Goal: Task Accomplishment & Management: Manage account settings

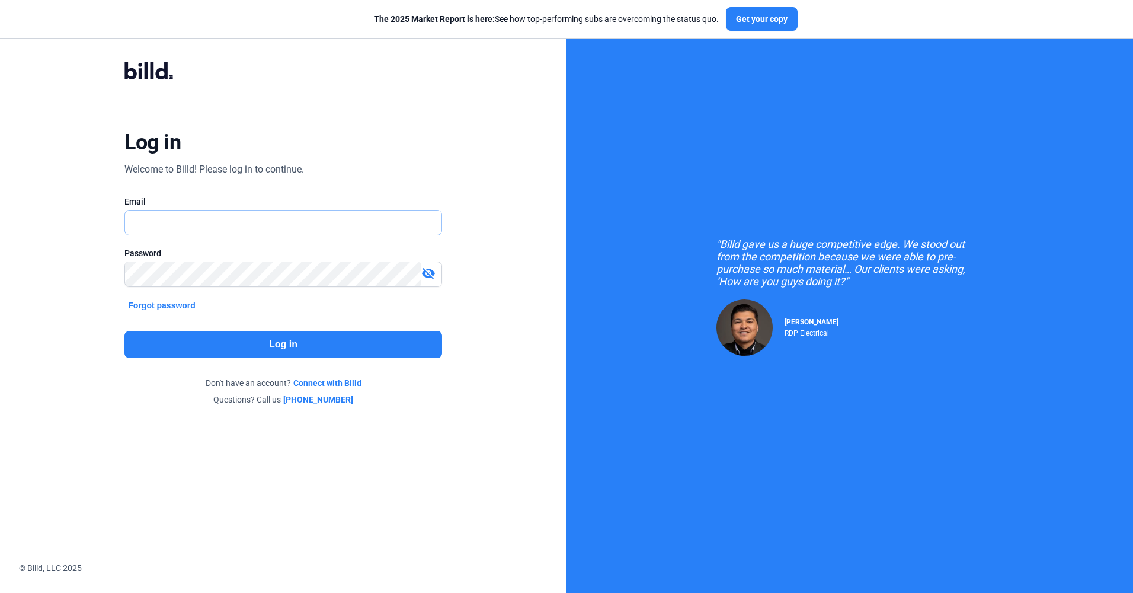
type input "[EMAIL_ADDRESS][DOMAIN_NAME]"
click at [406, 334] on button "Log in" at bounding box center [282, 344] width 317 height 27
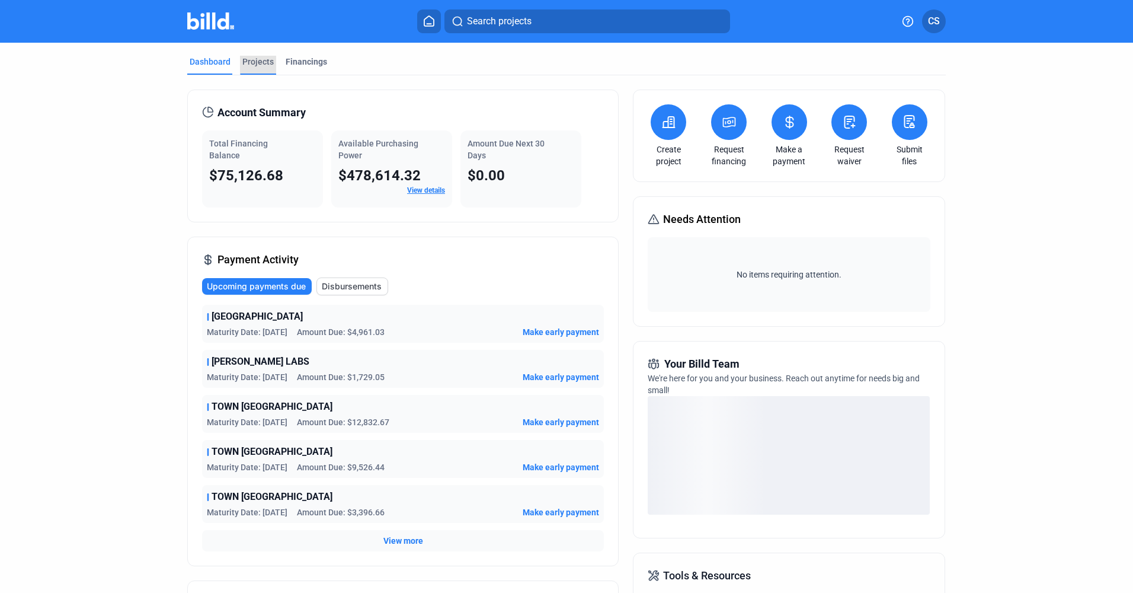
click at [256, 64] on div "Projects" at bounding box center [257, 62] width 31 height 12
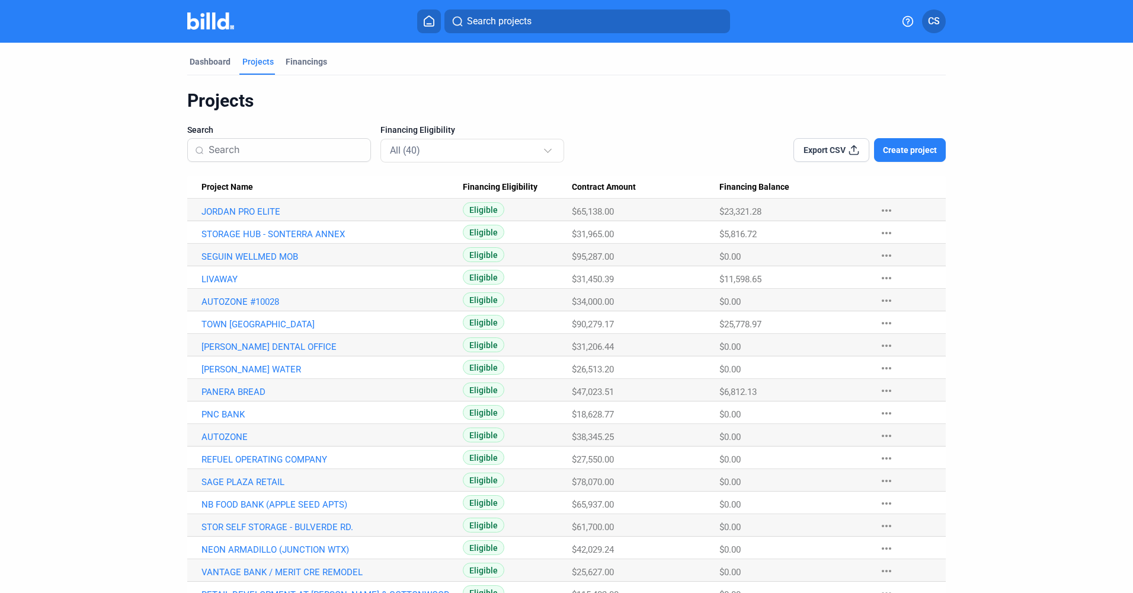
click at [227, 186] on span "Project Name" at bounding box center [228, 187] width 52 height 11
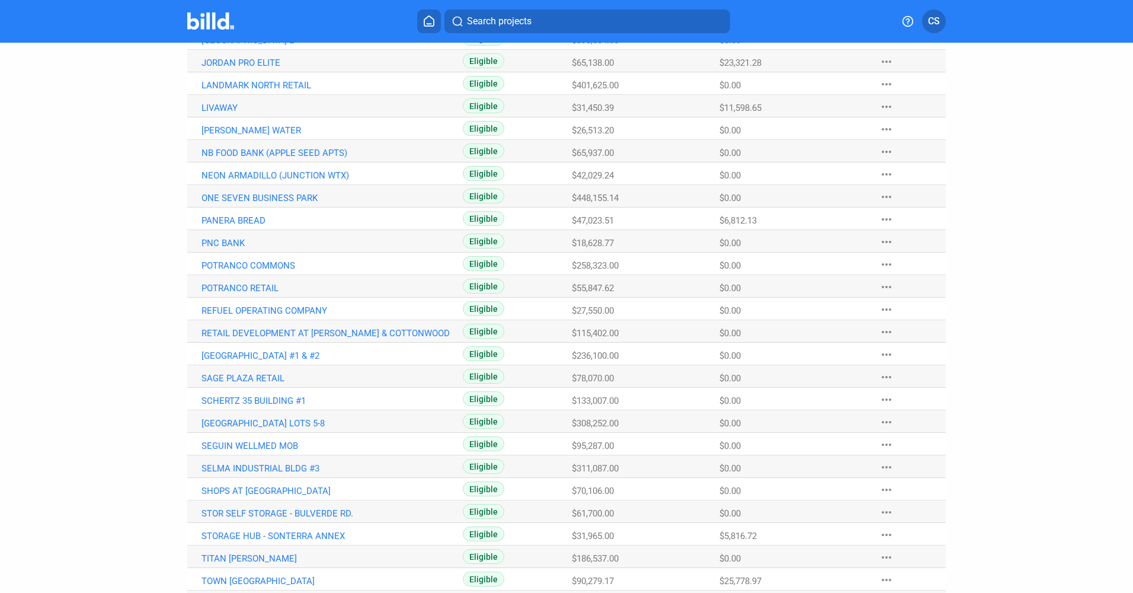
scroll to position [474, 0]
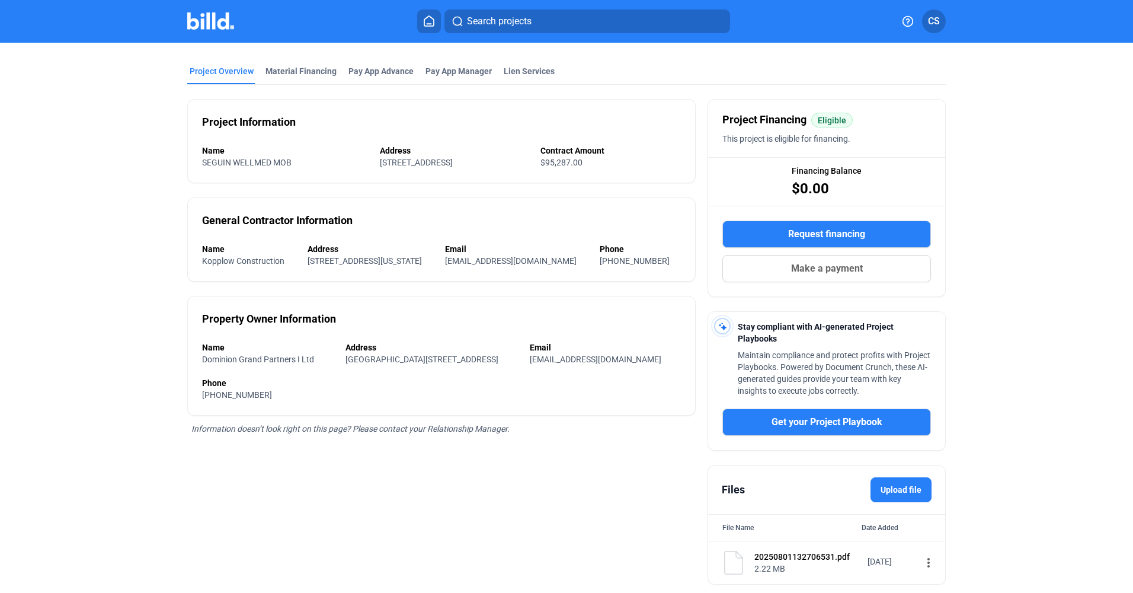
scroll to position [78, 0]
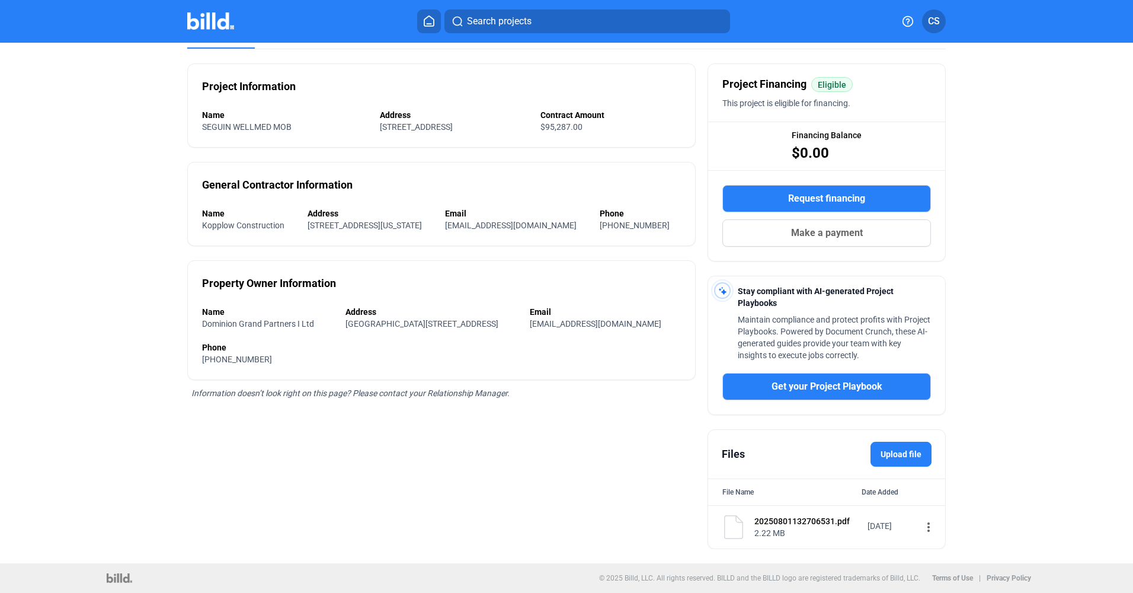
click at [761, 520] on div "20250801132706531.pdf" at bounding box center [808, 521] width 106 height 12
click at [724, 530] on img at bounding box center [734, 527] width 24 height 24
click at [922, 525] on mat-icon "more_vert" at bounding box center [929, 527] width 14 height 14
click at [930, 545] on span "View" at bounding box center [931, 548] width 17 height 9
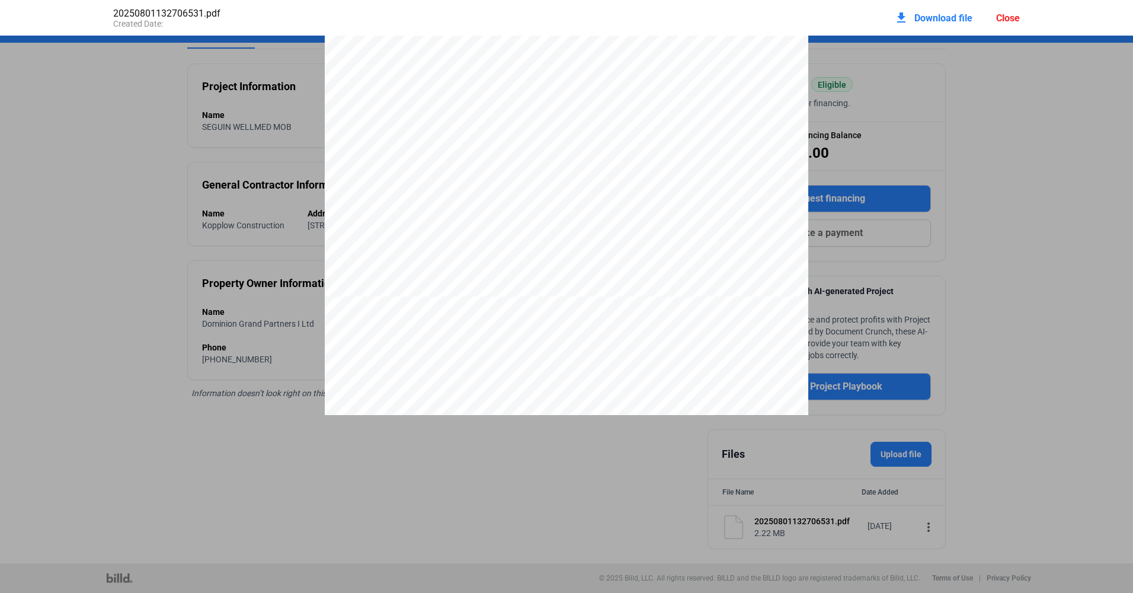
scroll to position [6, 0]
click at [990, 18] on div "download Download file Close" at bounding box center [958, 18] width 126 height 26
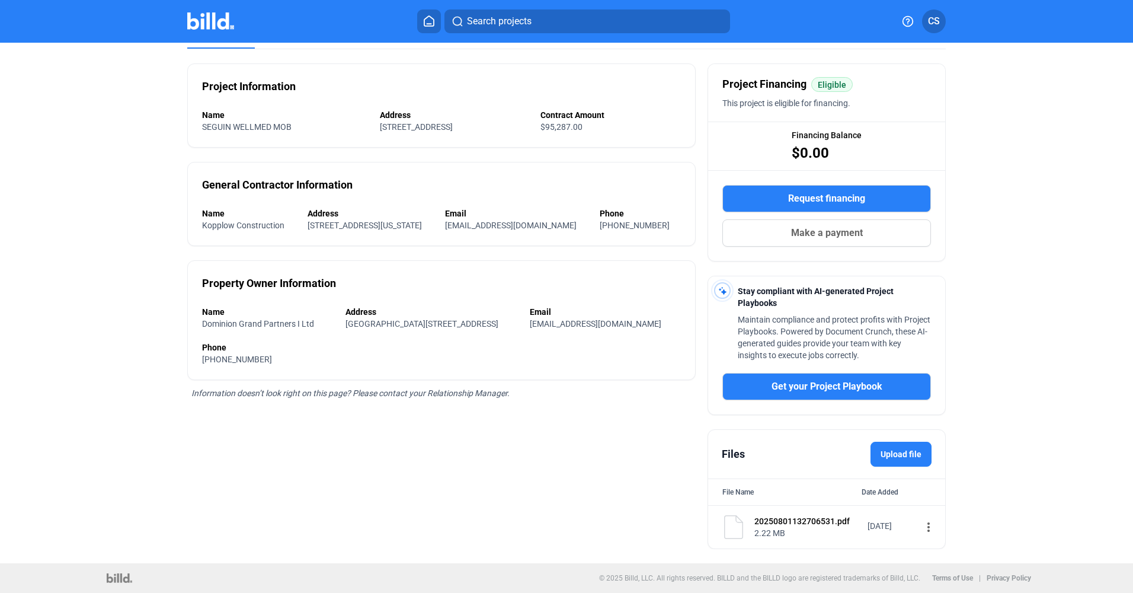
scroll to position [0, 0]
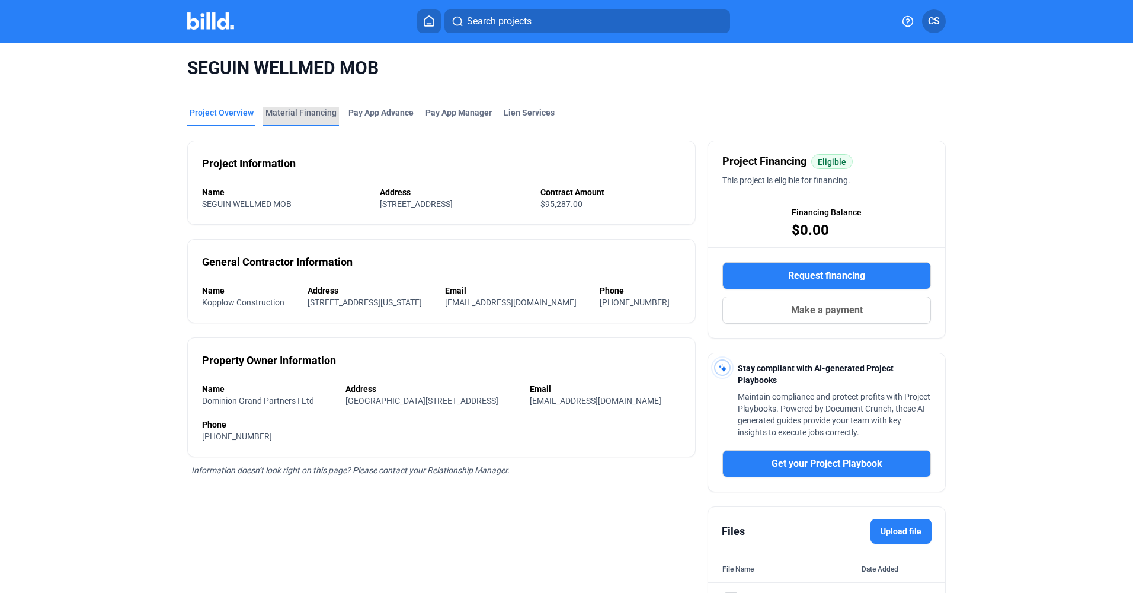
click at [297, 112] on div "Material Financing" at bounding box center [301, 113] width 71 height 12
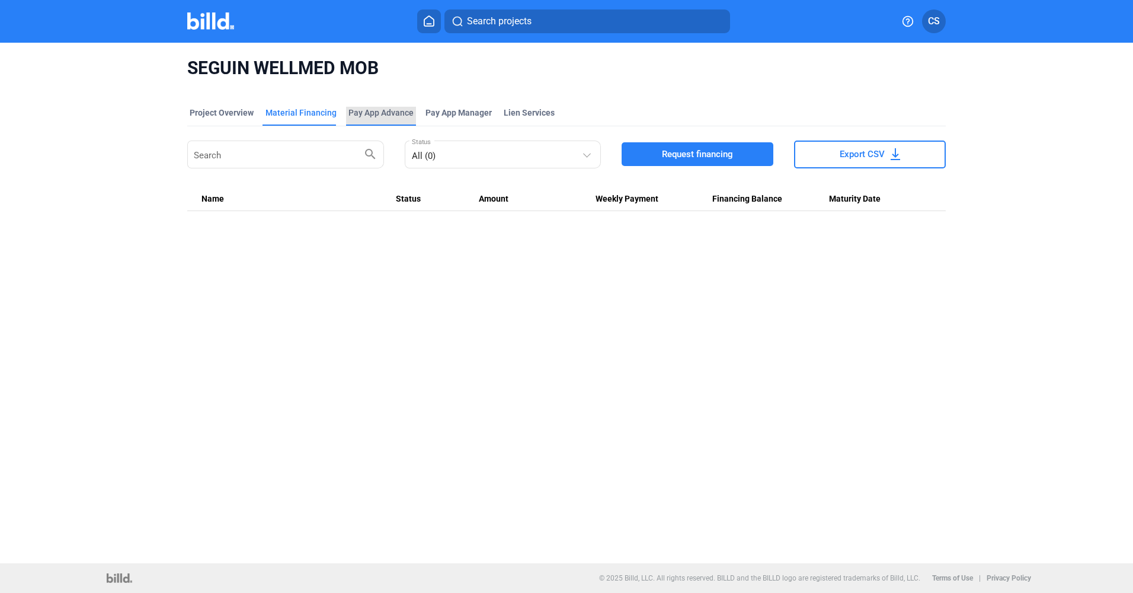
click at [382, 110] on div "Pay App Advance" at bounding box center [381, 113] width 65 height 12
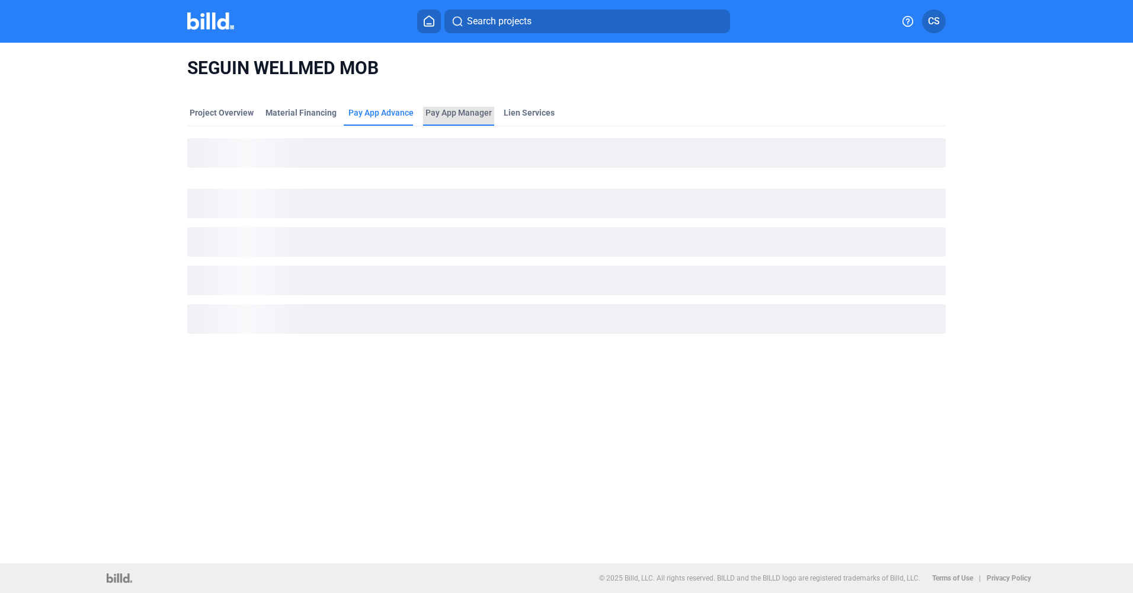
click at [459, 108] on span "Pay App Manager" at bounding box center [459, 113] width 66 height 12
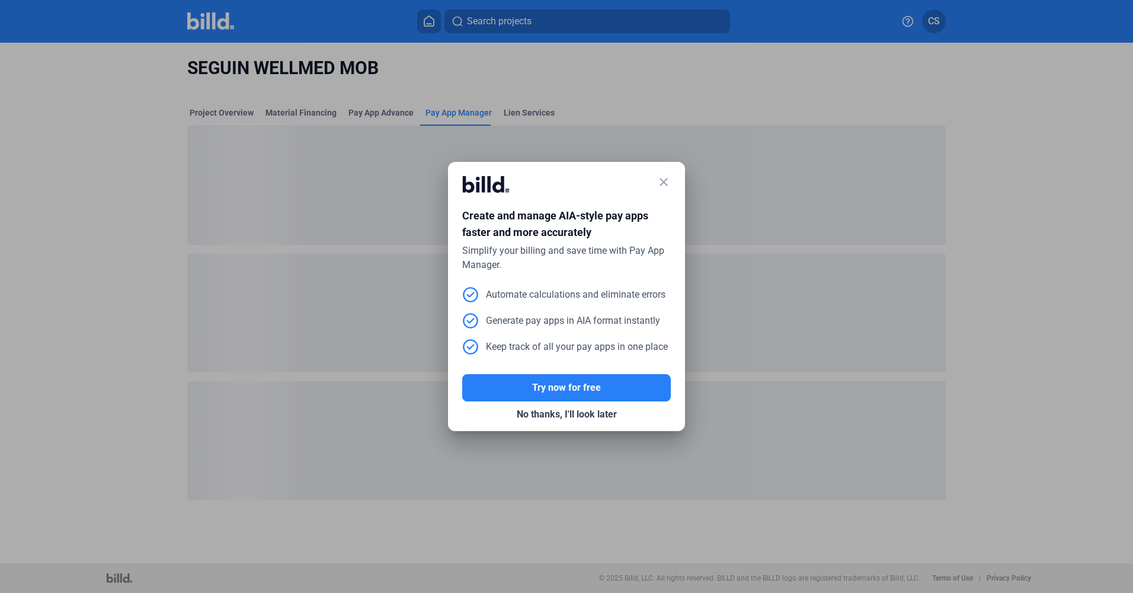
click at [226, 108] on div at bounding box center [566, 296] width 1133 height 593
click at [661, 187] on mat-icon "close" at bounding box center [664, 182] width 14 height 14
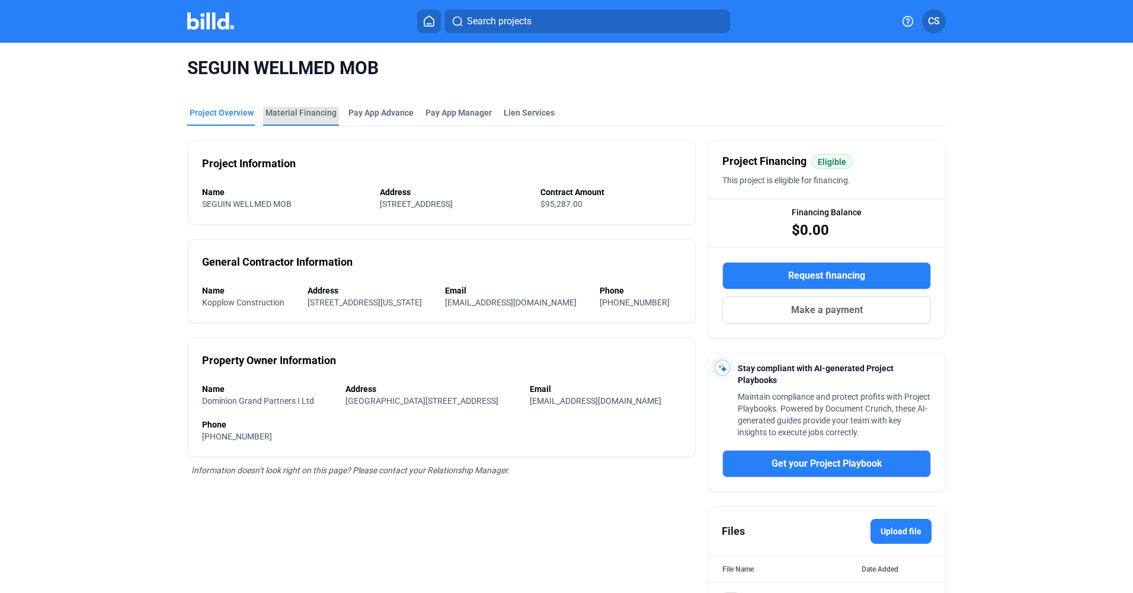
click at [294, 110] on div "Material Financing" at bounding box center [301, 113] width 71 height 12
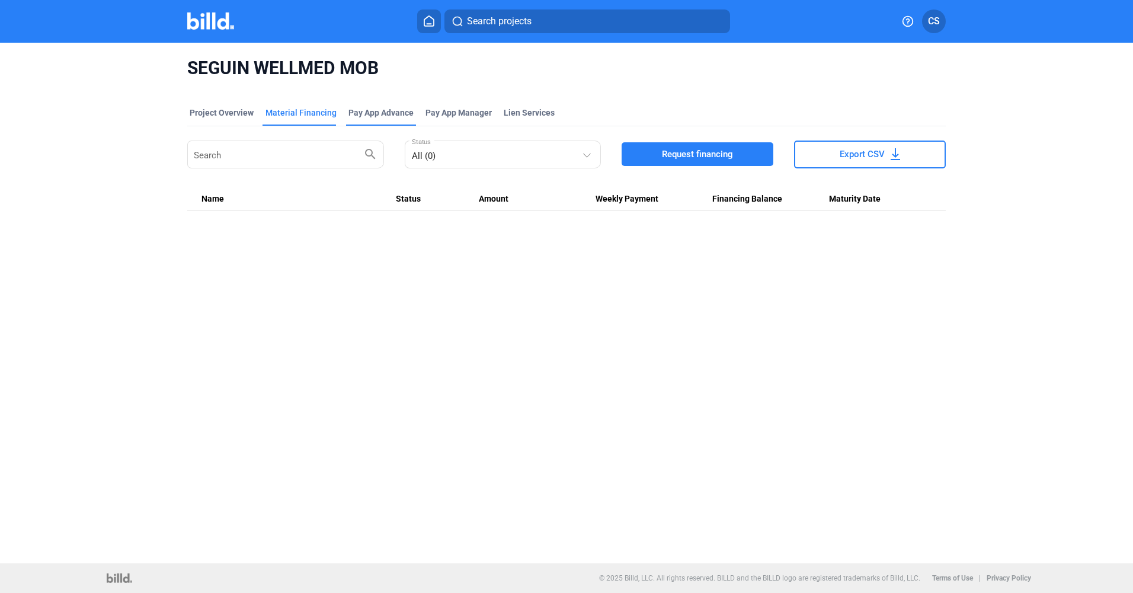
click at [360, 114] on div "Pay App Advance" at bounding box center [381, 113] width 65 height 12
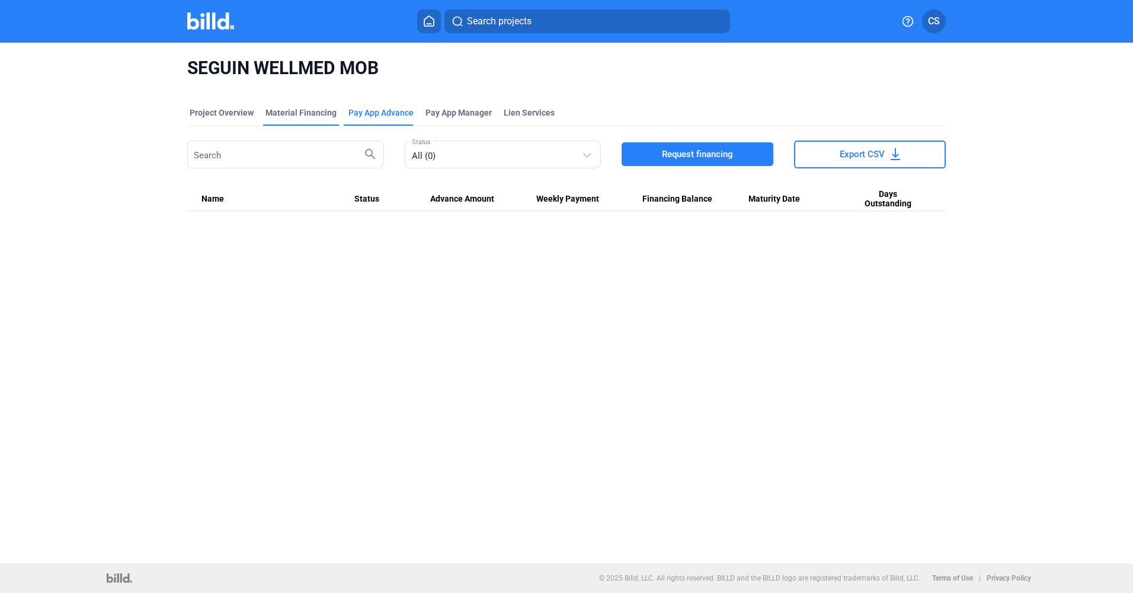
click at [308, 112] on div "Material Financing" at bounding box center [301, 113] width 71 height 12
